Goal: Obtain resource: Obtain resource

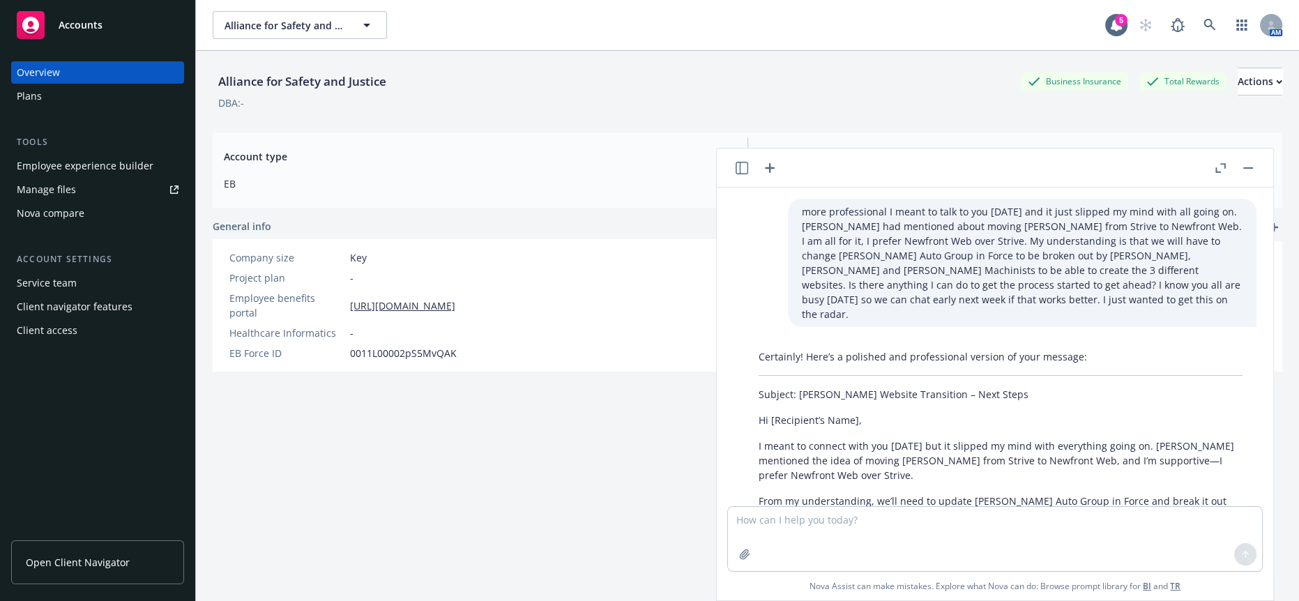
scroll to position [165, 0]
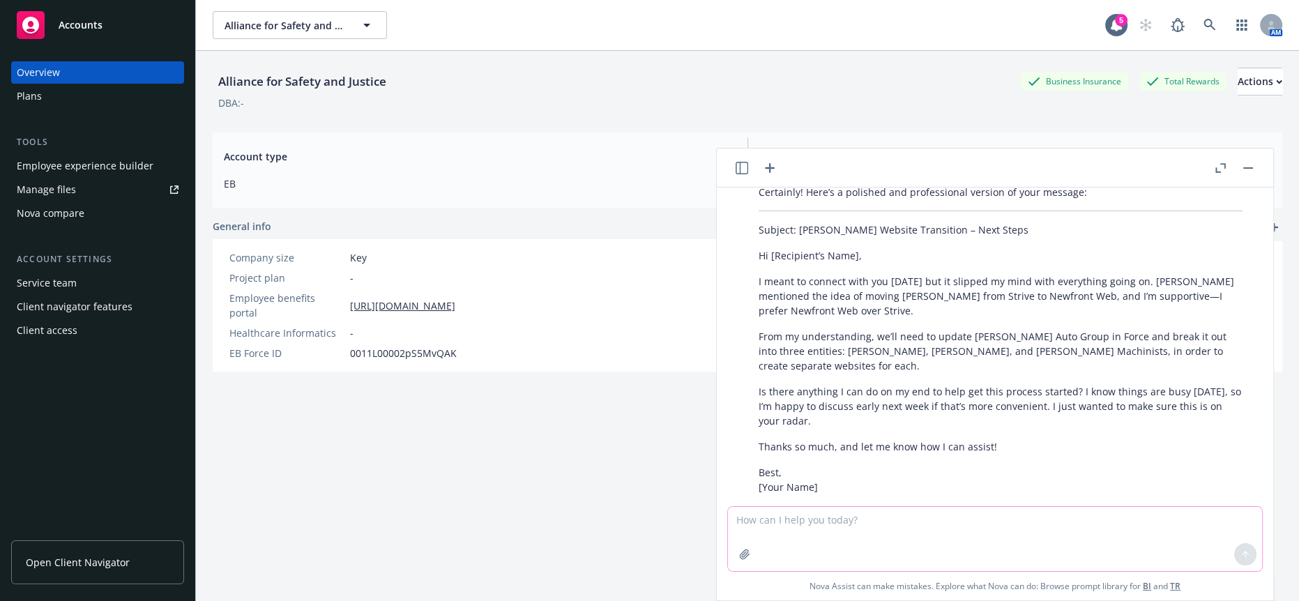
click at [835, 527] on textarea at bounding box center [995, 539] width 534 height 64
click at [575, 166] on div "Account type EB" at bounding box center [477, 170] width 529 height 64
click at [377, 73] on div "Alliance for Safety and Justice" at bounding box center [302, 82] width 179 height 18
click at [342, 25] on span "Alliance for Safety and Justice" at bounding box center [285, 25] width 121 height 15
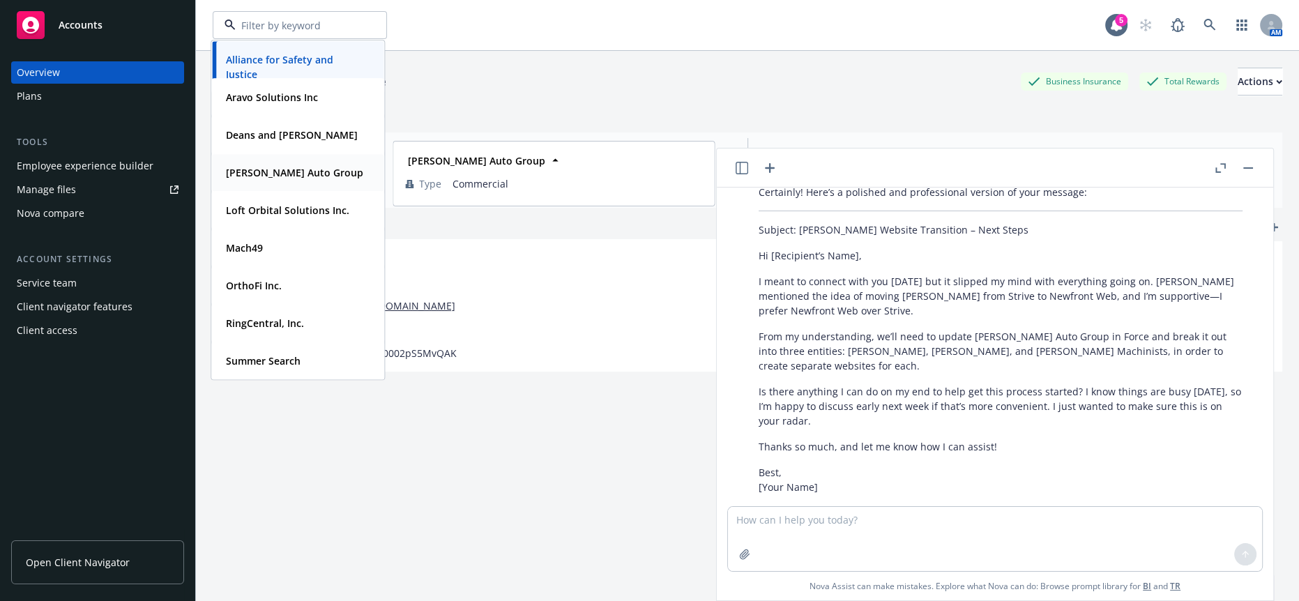
click at [292, 174] on strong "[PERSON_NAME] Auto Group" at bounding box center [294, 172] width 137 height 13
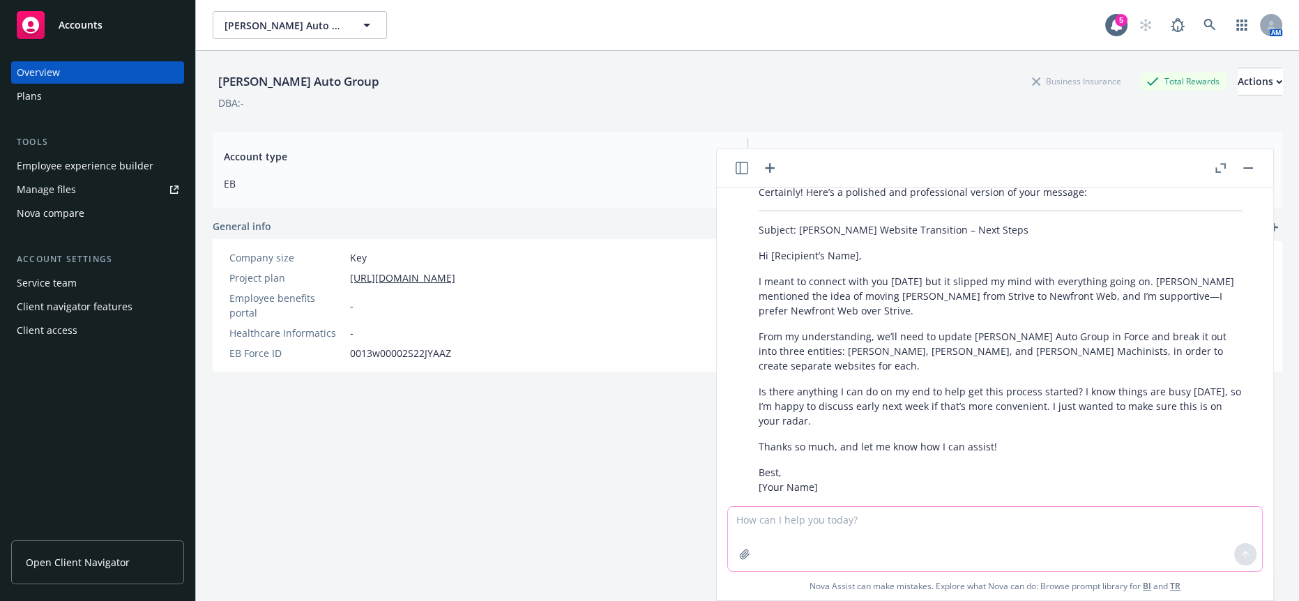
click at [873, 530] on textarea at bounding box center [995, 539] width 534 height 64
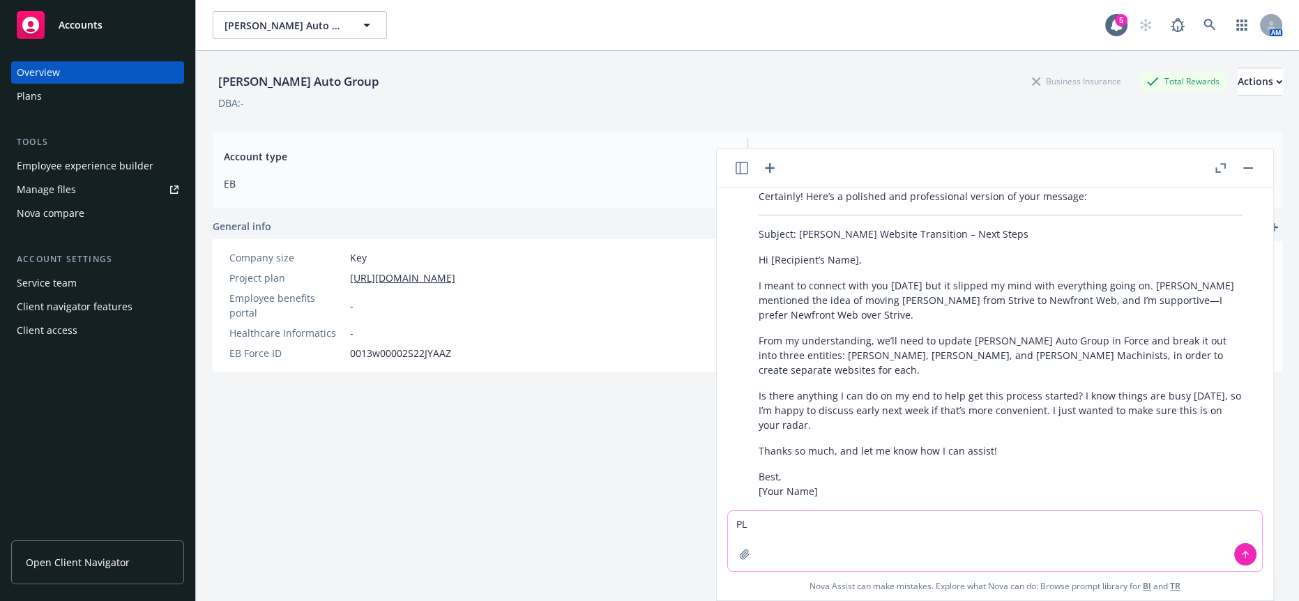
type textarea "P"
drag, startPoint x: 1120, startPoint y: 525, endPoint x: 926, endPoint y: 529, distance: 194.0
click at [926, 529] on textarea "Please create an employee facing employee navigator announcement" at bounding box center [995, 541] width 534 height 60
click at [1110, 530] on textarea "Please create an employee facing communication announcement for switching benef…" at bounding box center [995, 541] width 534 height 60
click at [1124, 548] on textarea "Please create an employee facing communication announcement for switching benef…" at bounding box center [995, 541] width 534 height 60
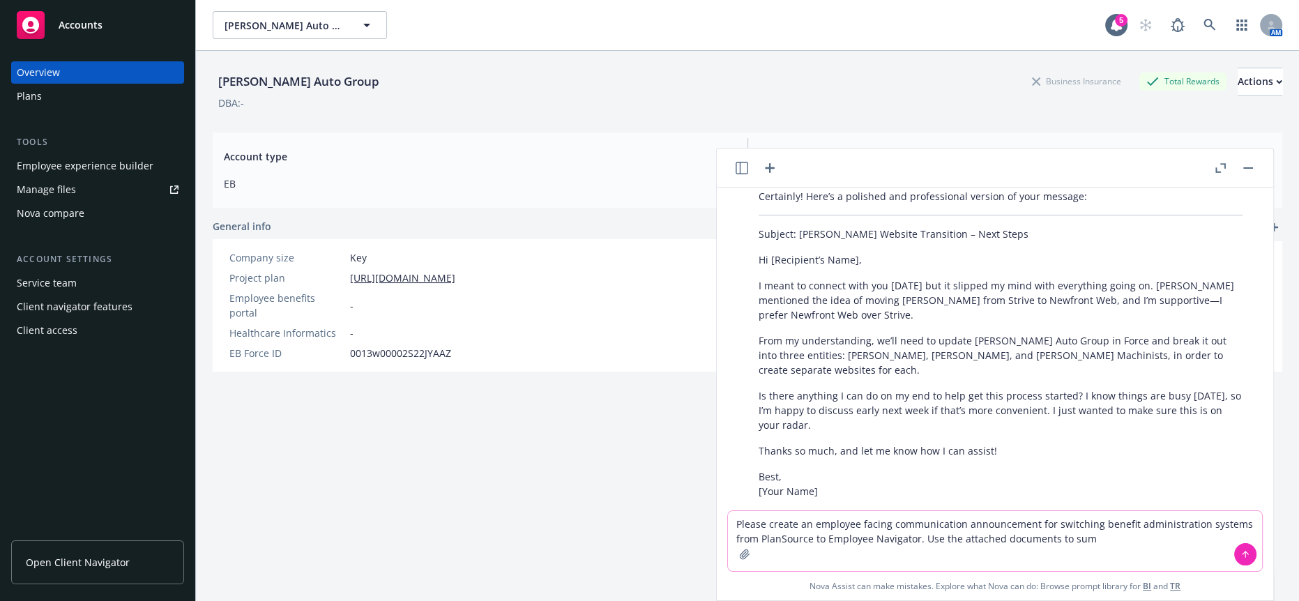
scroll to position [165, 0]
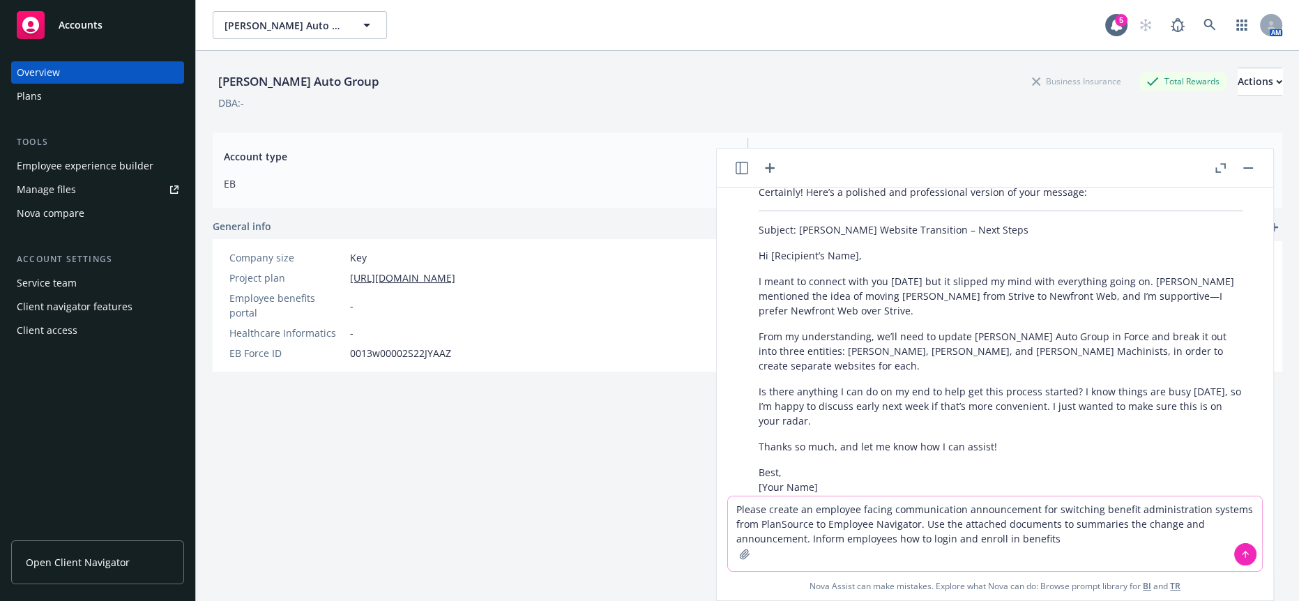
click at [756, 564] on button "button" at bounding box center [745, 554] width 22 height 22
click at [815, 542] on textarea "Please create an employee facing communication announcement for switching benef…" at bounding box center [995, 534] width 534 height 75
click at [815, 543] on textarea "Please create an employee facing communication announcement for switching benef…" at bounding box center [995, 534] width 534 height 75
click at [813, 544] on textarea "Please create an employee facing communication announcement for switching benef…" at bounding box center [995, 534] width 534 height 75
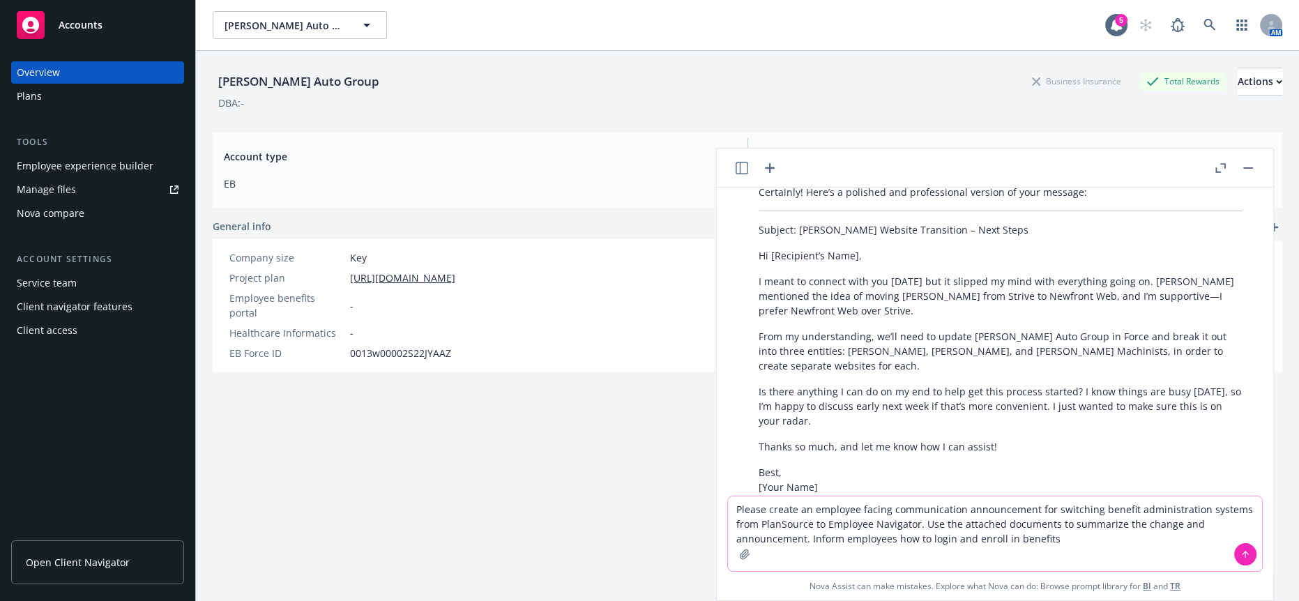
type textarea "Please create an employee facing communication announcement for switching benef…"
click at [749, 558] on icon "button" at bounding box center [744, 554] width 9 height 9
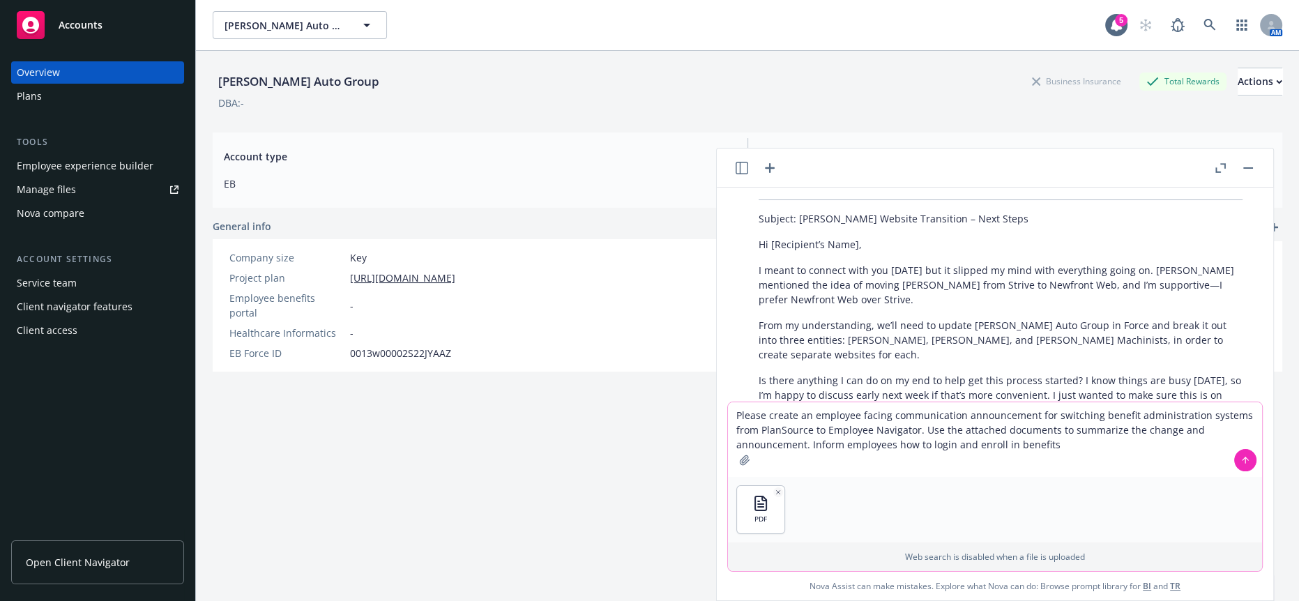
click at [751, 466] on icon "button" at bounding box center [744, 460] width 11 height 11
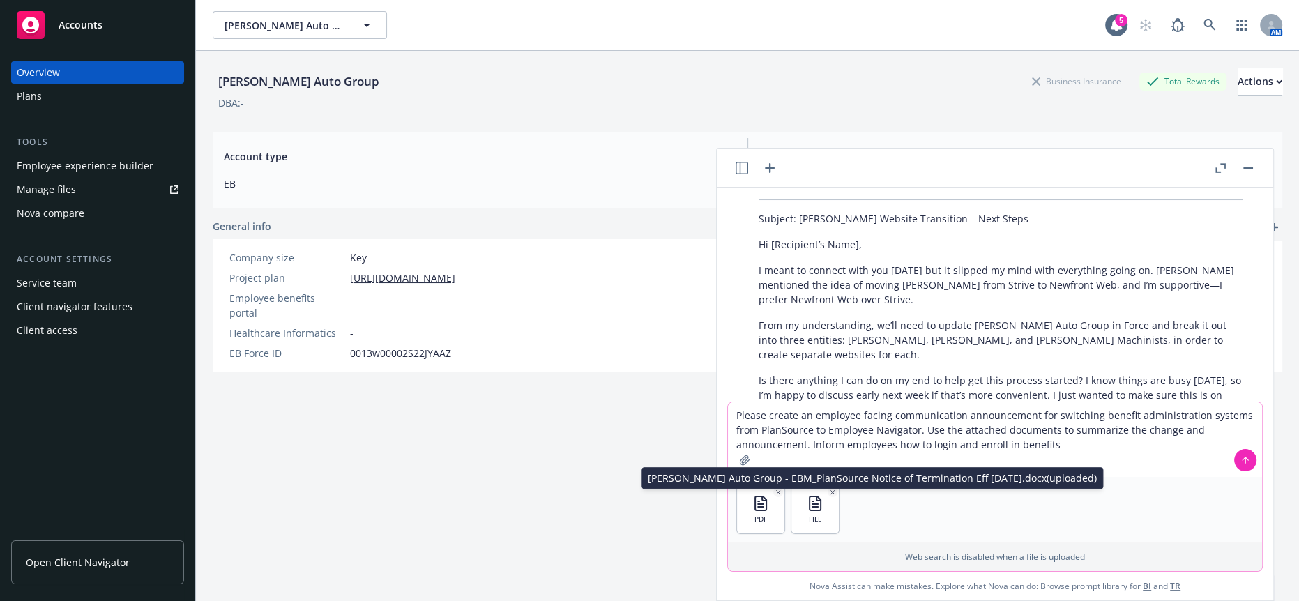
click at [838, 497] on button "button" at bounding box center [833, 493] width 10 height 10
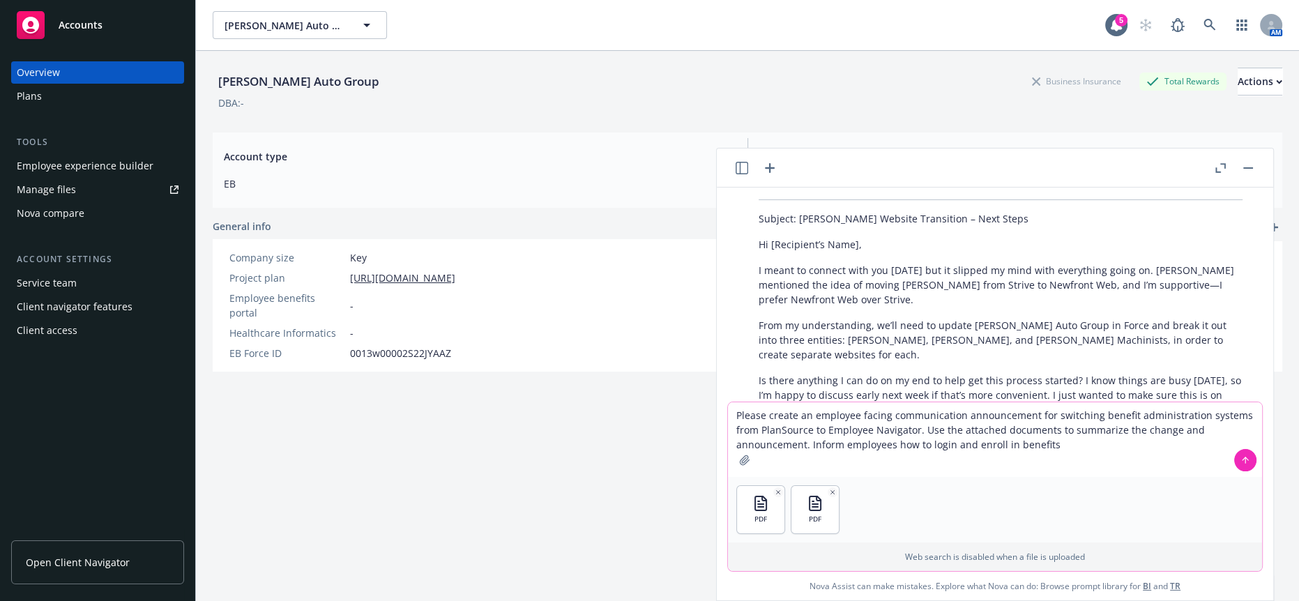
click at [1241, 465] on icon at bounding box center [1246, 460] width 10 height 10
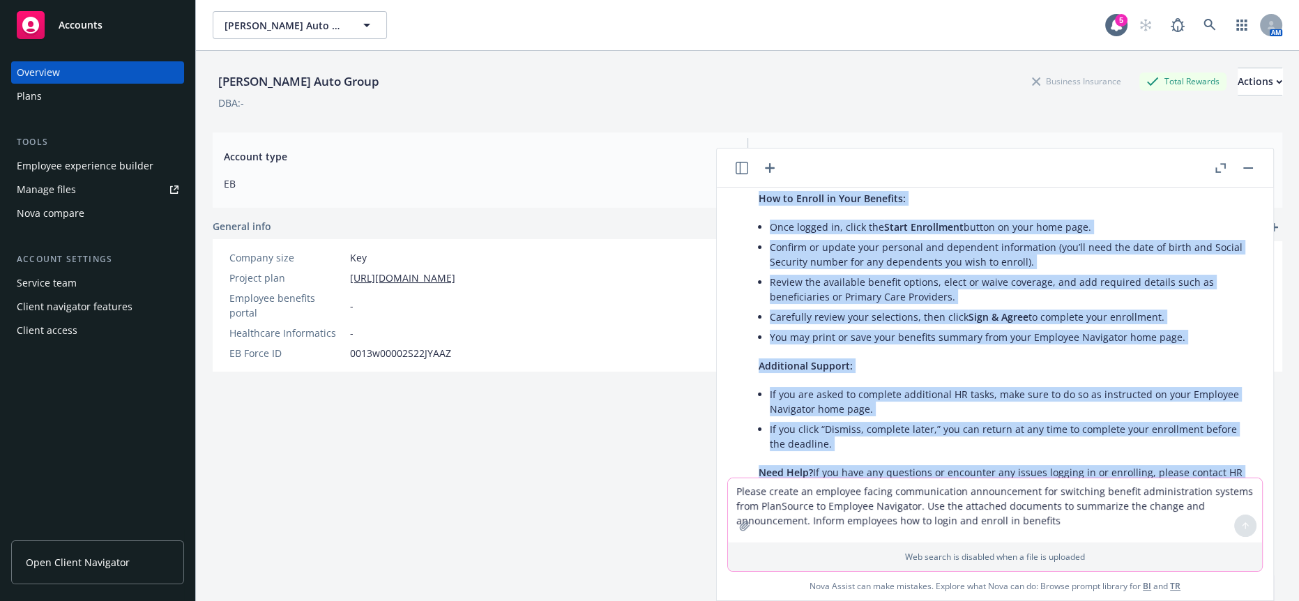
scroll to position [1057, 0]
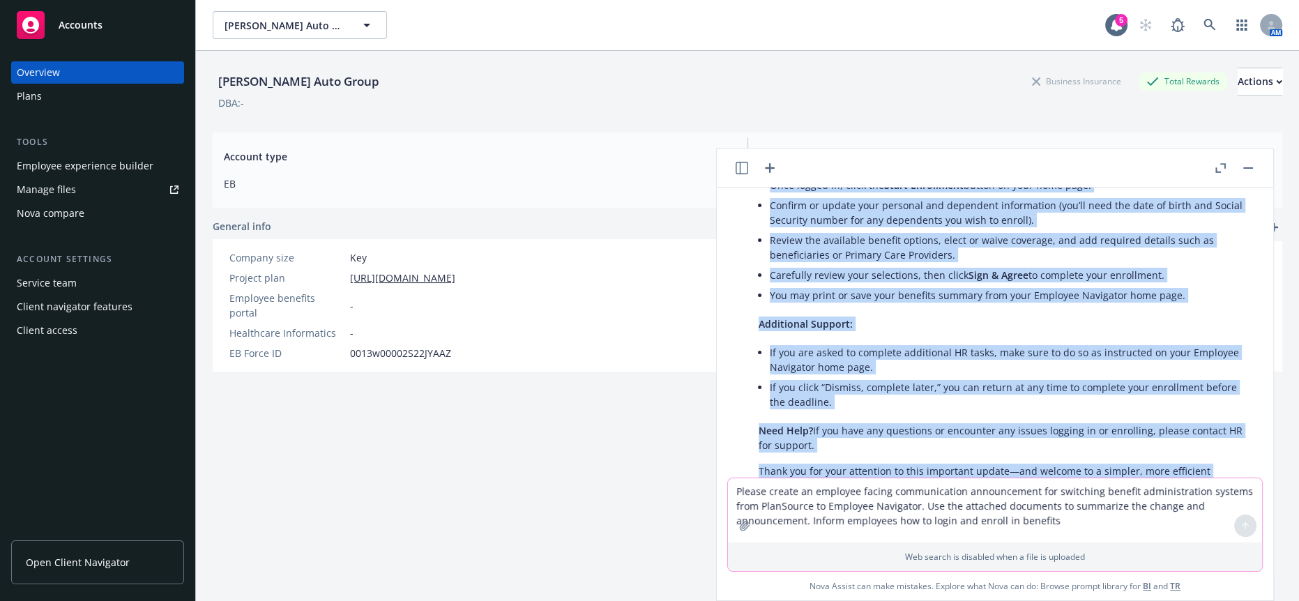
drag, startPoint x: 795, startPoint y: 326, endPoint x: 1033, endPoint y: 442, distance: 264.2
click at [1033, 442] on div "Here’s a clear and professional employee-facing announcement for your transitio…" at bounding box center [1001, 134] width 512 height 754
copy div "Loremipsu Dolors: Ametconse ad Elitsedd Eiusmodte inc Utlabore Etdolorema Al en…"
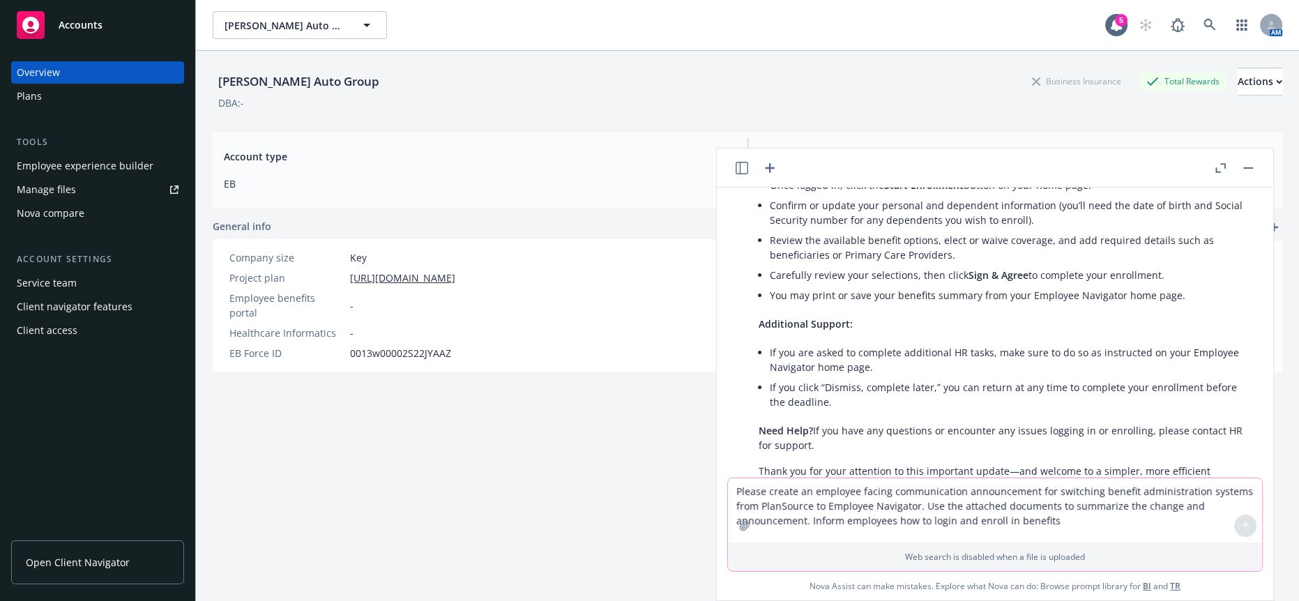
click at [573, 455] on div "[PERSON_NAME] Auto Group Business Insurance Total Rewards Actions DBA: - Accoun…" at bounding box center [748, 343] width 1070 height 585
click at [1250, 163] on button "button" at bounding box center [1248, 168] width 17 height 17
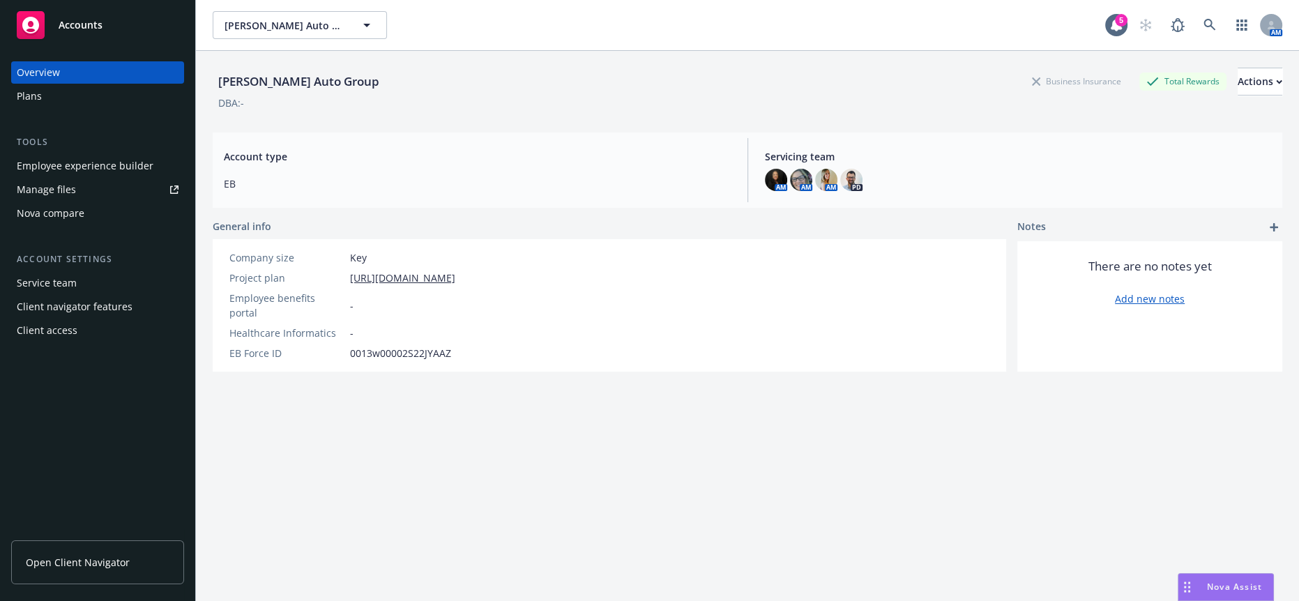
click at [713, 499] on div "[PERSON_NAME] Auto Group Business Insurance Total Rewards Actions DBA: - Accoun…" at bounding box center [748, 343] width 1070 height 585
click at [800, 377] on div "[PERSON_NAME] Auto Group Business Insurance Total Rewards Actions DBA: - Accoun…" at bounding box center [748, 343] width 1070 height 585
